Goal: Information Seeking & Learning: Check status

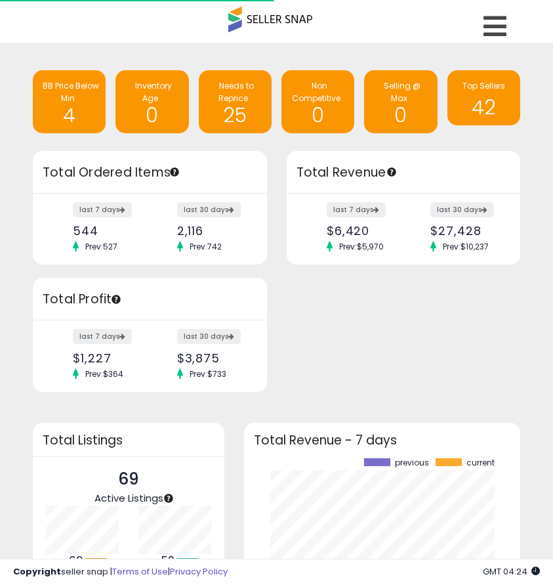
scroll to position [182, 250]
click at [75, 96] on div "BB Price Below Min" at bounding box center [69, 92] width 60 height 24
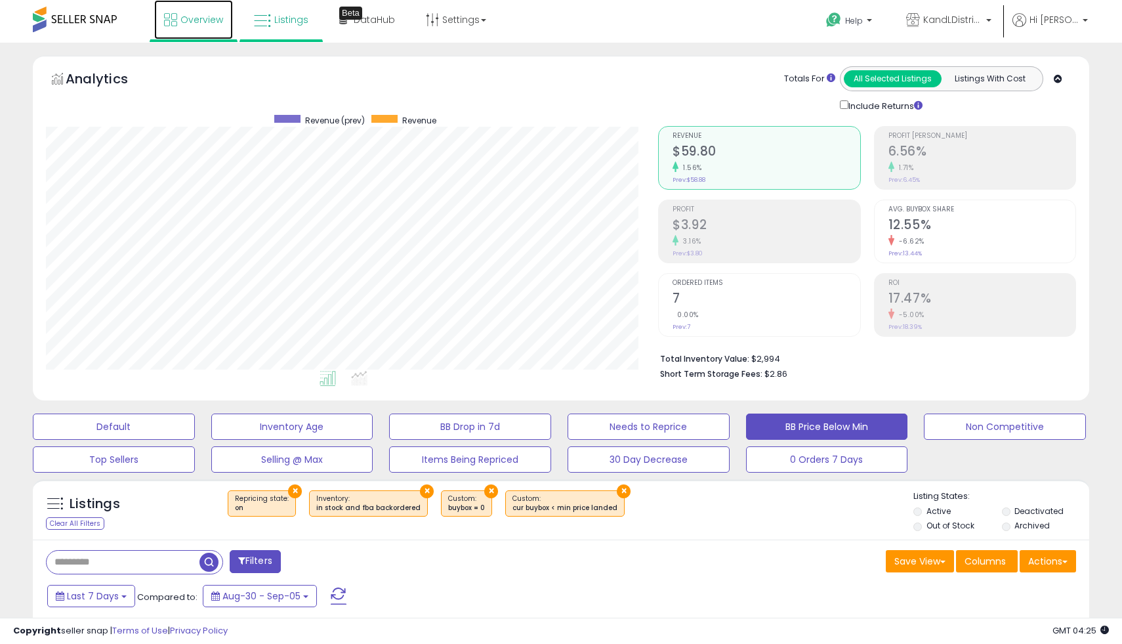
click at [199, 24] on span "Overview" at bounding box center [201, 19] width 43 height 13
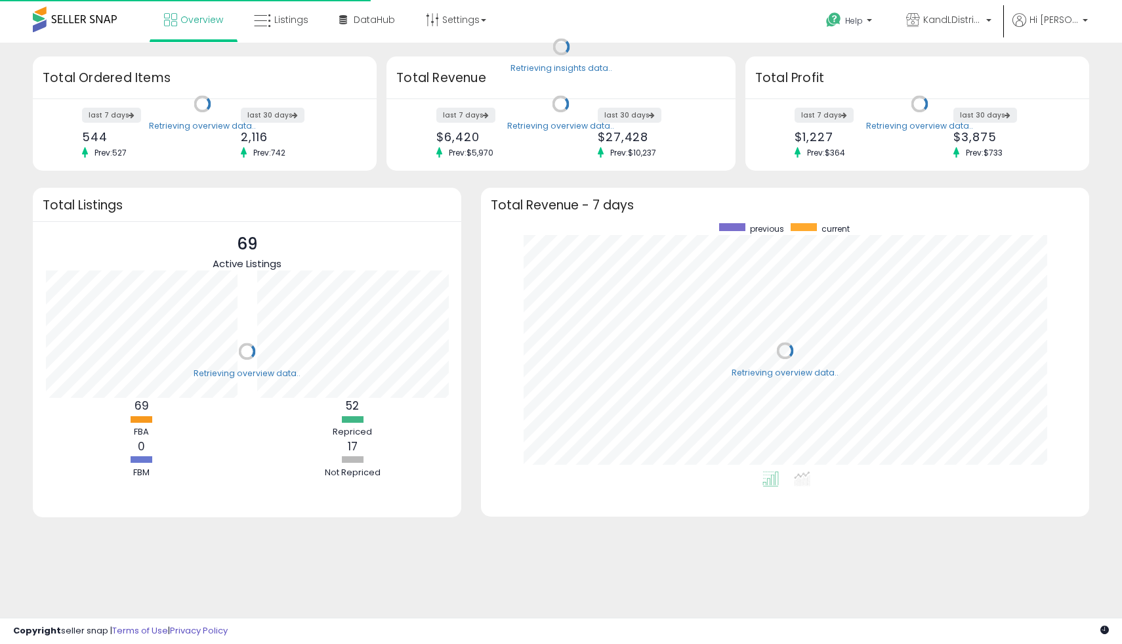
scroll to position [248, 582]
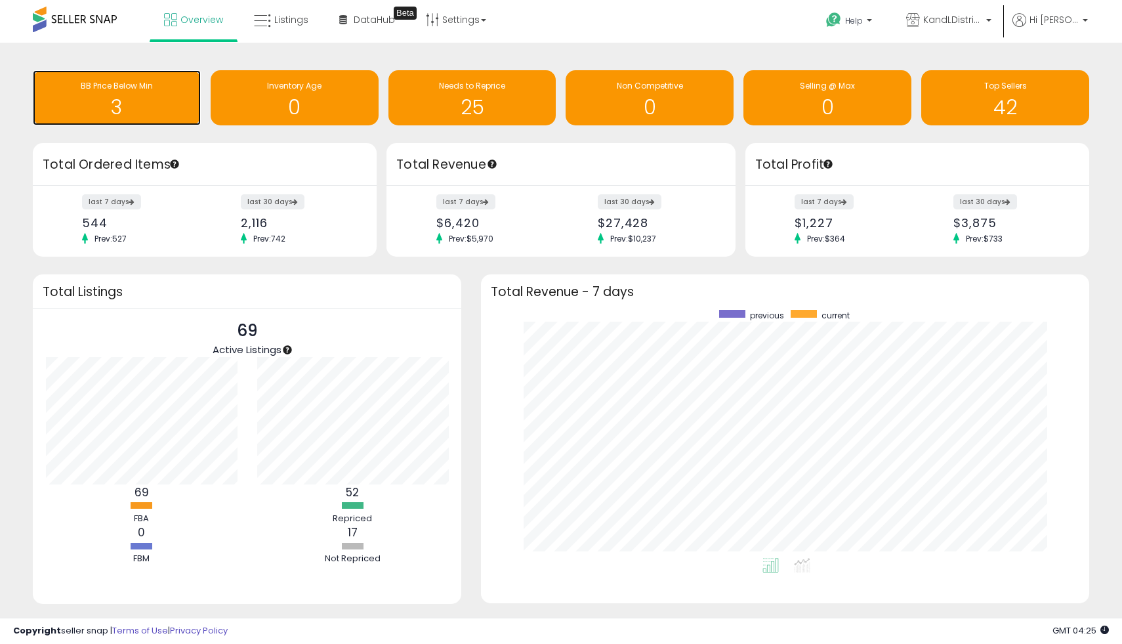
click at [175, 106] on h1 "3" at bounding box center [116, 107] width 155 height 22
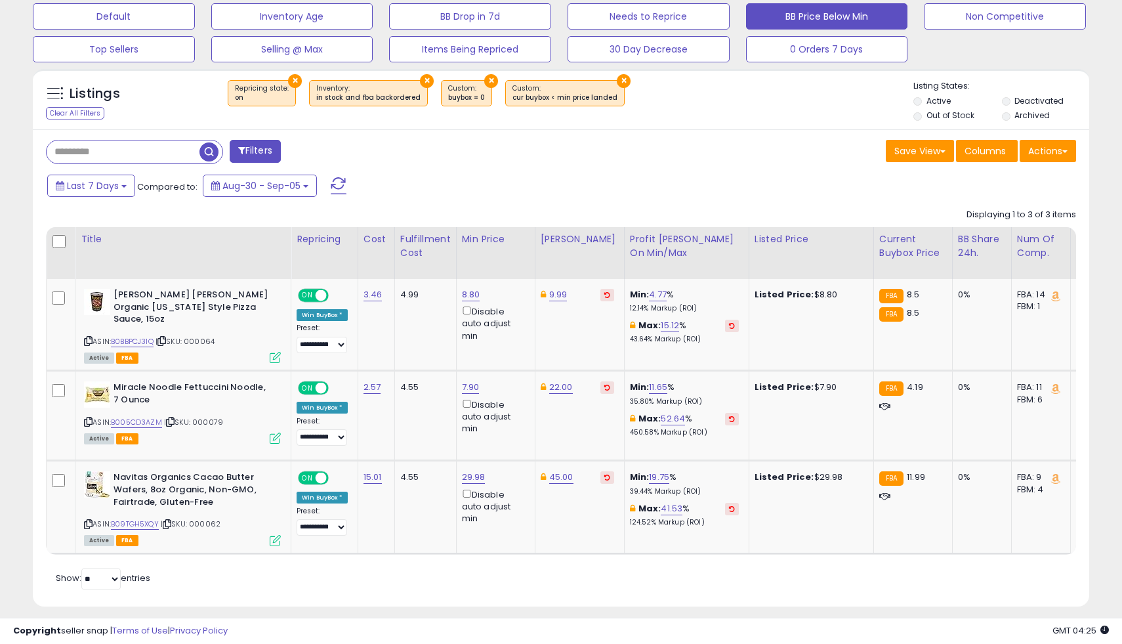
scroll to position [269, 612]
click at [147, 518] on div "ASIN: B09TGH5XQY | SKU: 000062 Active FBA" at bounding box center [182, 507] width 197 height 73
click at [147, 518] on link "B09TGH5XQY" at bounding box center [135, 523] width 48 height 11
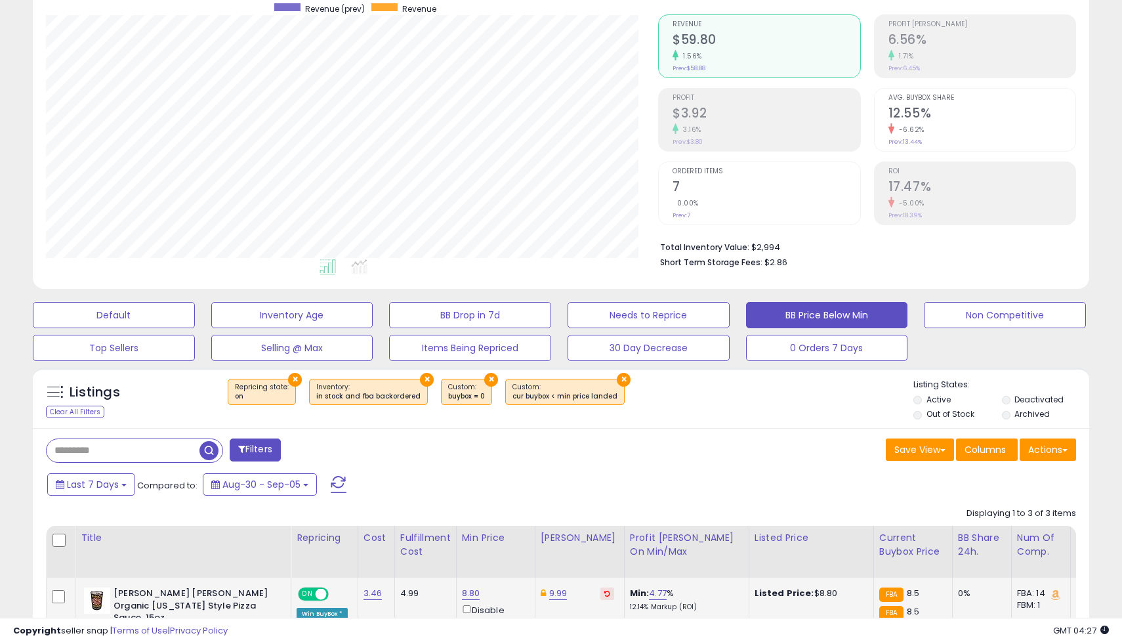
scroll to position [0, 0]
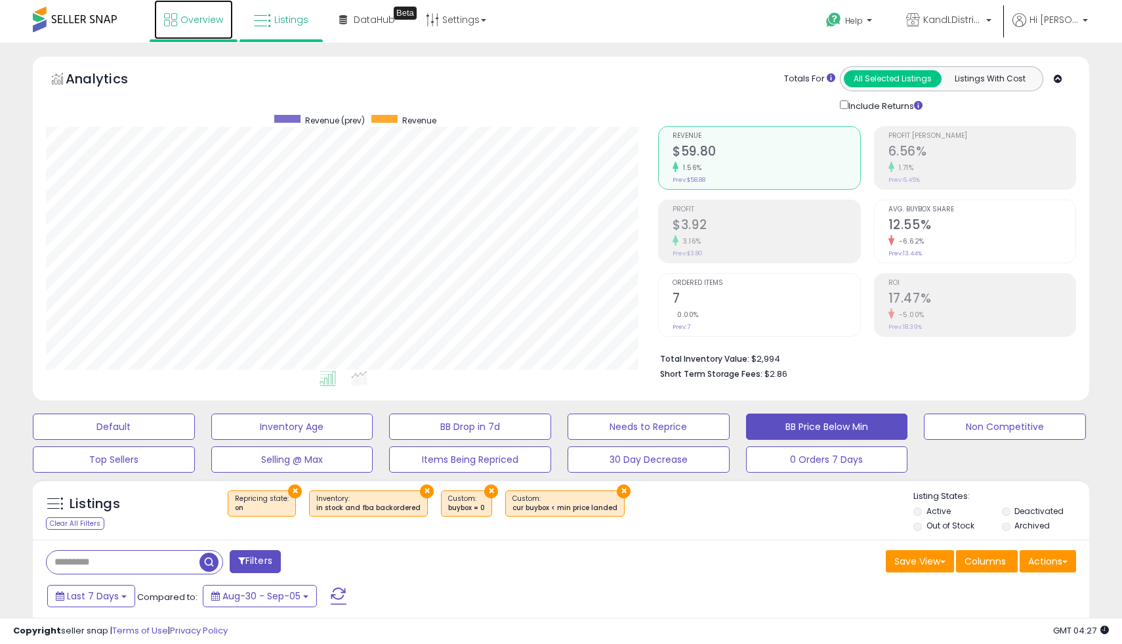
click at [180, 17] on span "Overview" at bounding box center [201, 19] width 43 height 13
